Goal: Find contact information

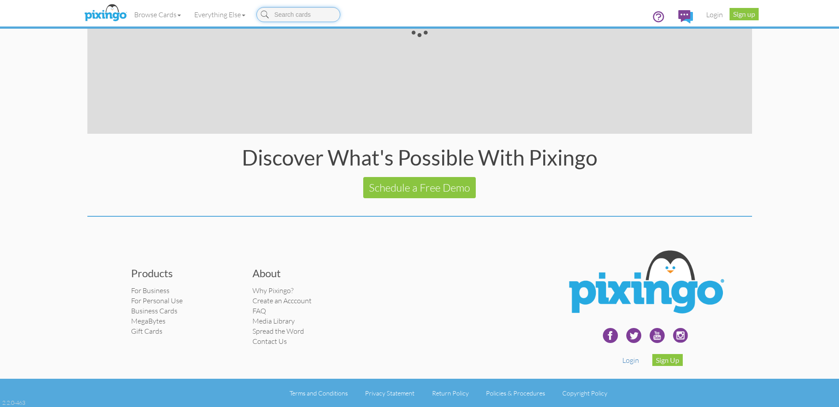
scroll to position [6097, 0]
click at [252, 337] on link "Contact Us" at bounding box center [269, 341] width 34 height 9
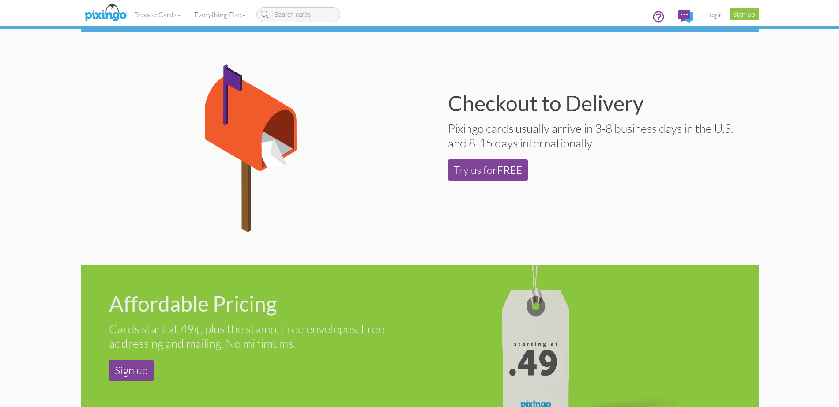
scroll to position [0, 0]
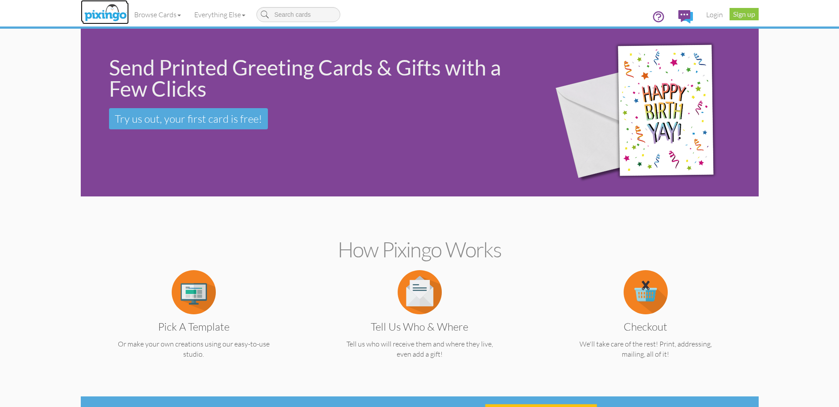
click at [82, 15] on img at bounding box center [105, 13] width 47 height 22
click at [0, 0] on ul "Business Accounting Automotive Chiropractor Customer Dental Financial Advisor I…" at bounding box center [0, 0] width 0 height 0
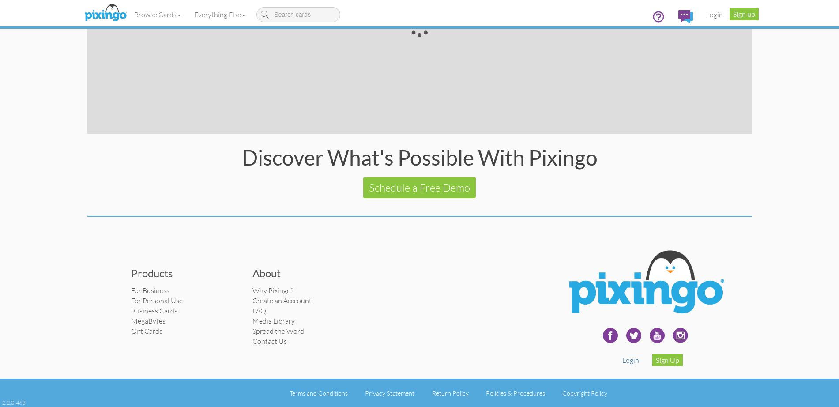
scroll to position [6373, 0]
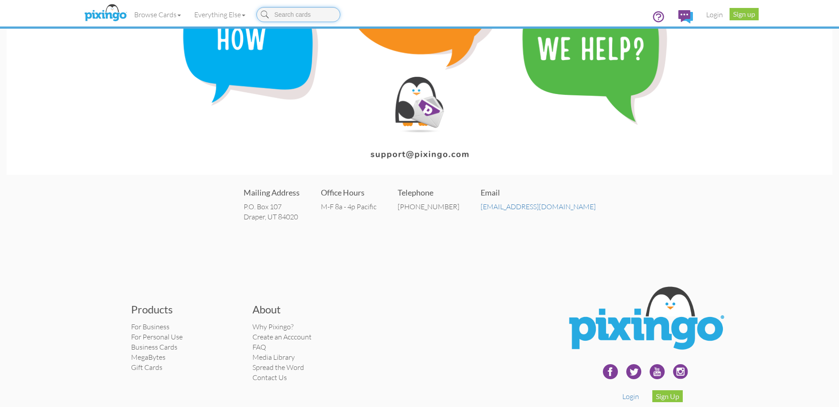
scroll to position [135, 0]
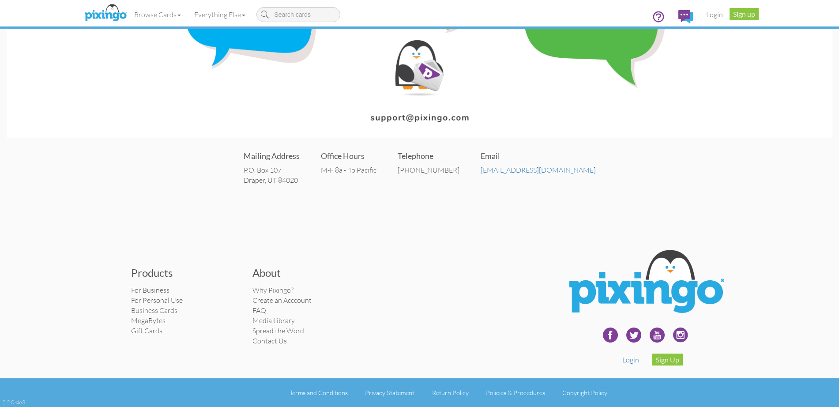
click at [434, 171] on div "[PHONE_NUMBER]" at bounding box center [429, 170] width 62 height 10
drag, startPoint x: 434, startPoint y: 171, endPoint x: 464, endPoint y: 167, distance: 30.3
click at [459, 167] on div "[PHONE_NUMBER]" at bounding box center [429, 170] width 62 height 10
copy div "[PHONE_NUMBER]"
click at [394, 197] on div "Mailing Address P.O. [STREET_ADDRESS] Office Hours M-F 8a - 4p Pacific Telephon…" at bounding box center [419, 54] width 839 height 378
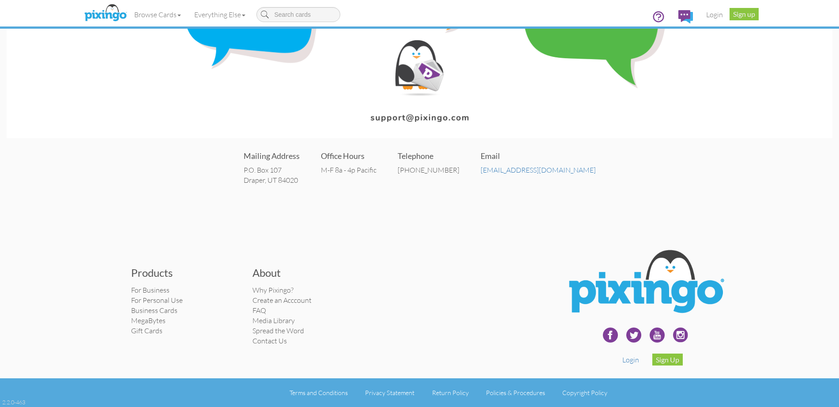
click at [280, 170] on address "P.O. [STREET_ADDRESS]" at bounding box center [272, 175] width 56 height 20
drag, startPoint x: 280, startPoint y: 170, endPoint x: 329, endPoint y: 180, distance: 49.7
click at [300, 180] on address "P.O. [STREET_ADDRESS]" at bounding box center [272, 175] width 56 height 20
click at [258, 169] on div "Mailing Address P.O. [STREET_ADDRESS] Office Hours M-F 8a - 4p Pacific Telephon…" at bounding box center [419, 167] width 825 height 53
click at [282, 169] on address "P.O. [STREET_ADDRESS]" at bounding box center [272, 175] width 56 height 20
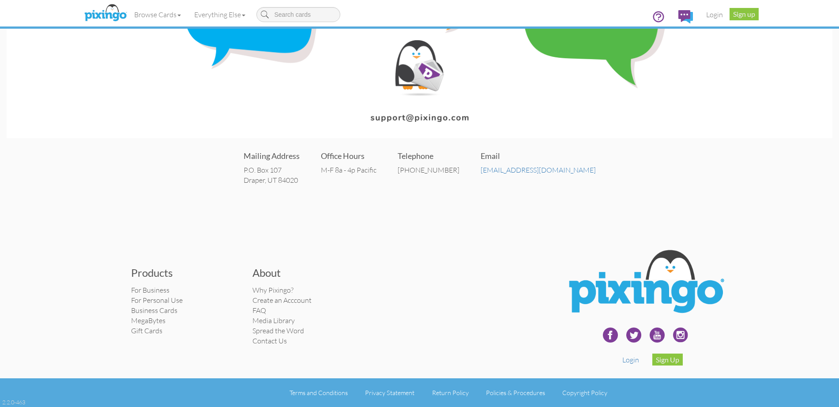
drag, startPoint x: 282, startPoint y: 169, endPoint x: 274, endPoint y: 170, distance: 8.0
click at [299, 171] on address "P.O. [STREET_ADDRESS]" at bounding box center [272, 175] width 56 height 20
click at [272, 170] on div "Mailing Address P.O. [STREET_ADDRESS] Office Hours M-F 8a - 4p Pacific Telephon…" at bounding box center [419, 167] width 825 height 53
drag, startPoint x: 273, startPoint y: 169, endPoint x: 336, endPoint y: 178, distance: 63.8
click at [336, 178] on div "Mailing Address P.O. [STREET_ADDRESS] Office Hours M-F 8a - 4p Pacific Telephon…" at bounding box center [419, 167] width 825 height 53
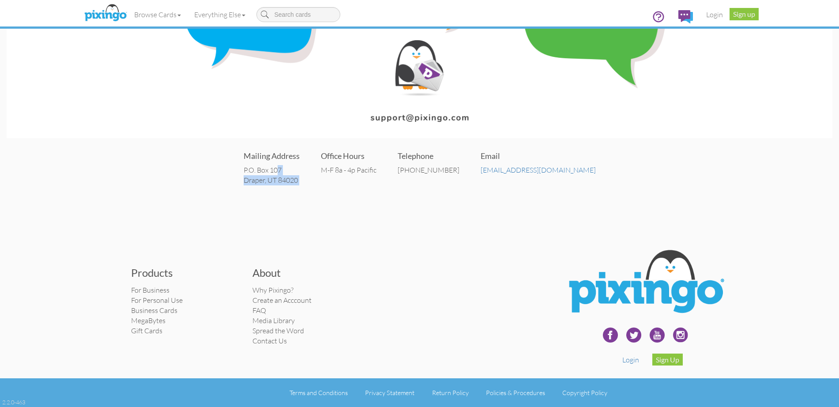
copy div "P.O. [STREET_ADDRESS]"
click at [353, 178] on div "Mailing Address P.O. [STREET_ADDRESS] Office Hours M-F 8a - 4p Pacific Telephon…" at bounding box center [419, 167] width 825 height 53
